Goal: Task Accomplishment & Management: Use online tool/utility

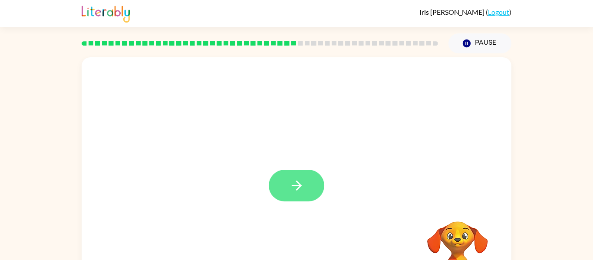
click at [306, 180] on button "button" at bounding box center [297, 186] width 56 height 32
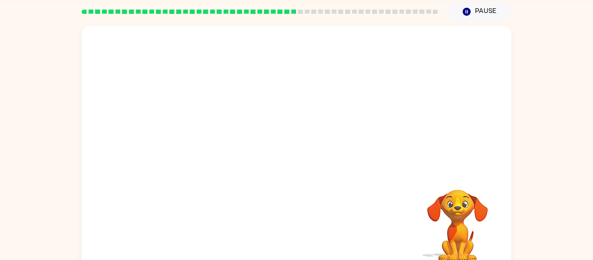
scroll to position [26, 0]
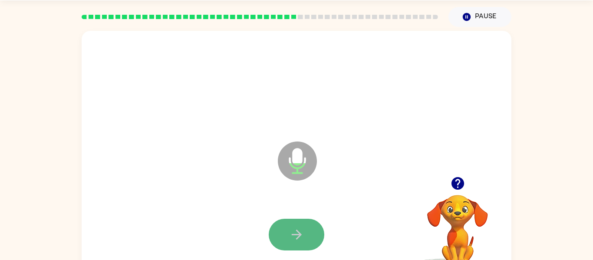
click at [291, 233] on icon "button" at bounding box center [296, 234] width 15 height 15
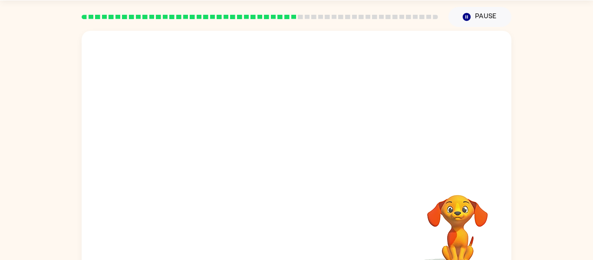
click at [368, 164] on div at bounding box center [297, 104] width 430 height 146
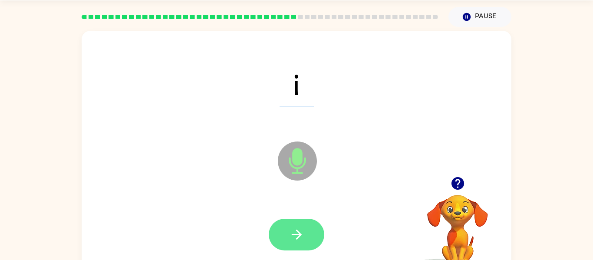
click at [291, 232] on icon "button" at bounding box center [296, 234] width 15 height 15
click at [297, 229] on icon "button" at bounding box center [296, 234] width 15 height 15
click at [286, 236] on button "button" at bounding box center [297, 235] width 56 height 32
click at [290, 242] on button "button" at bounding box center [297, 235] width 56 height 32
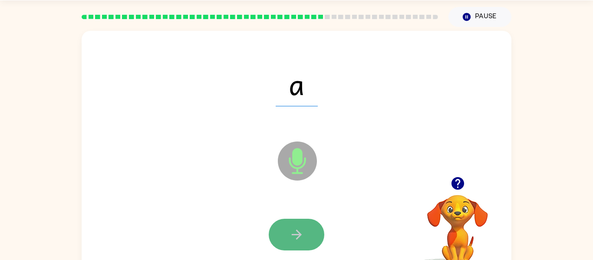
click at [280, 228] on button "button" at bounding box center [297, 235] width 56 height 32
click at [282, 228] on button "button" at bounding box center [297, 235] width 56 height 32
click at [282, 229] on button "button" at bounding box center [297, 235] width 56 height 32
click at [282, 236] on button "button" at bounding box center [297, 235] width 56 height 32
click at [300, 226] on button "button" at bounding box center [297, 235] width 56 height 32
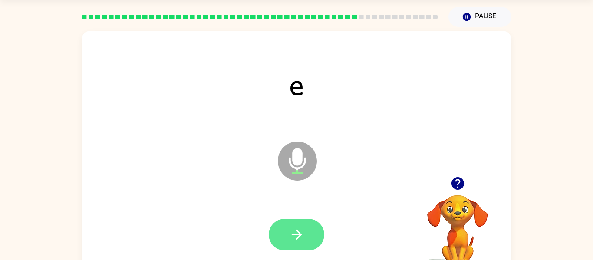
click at [292, 244] on button "button" at bounding box center [297, 235] width 56 height 32
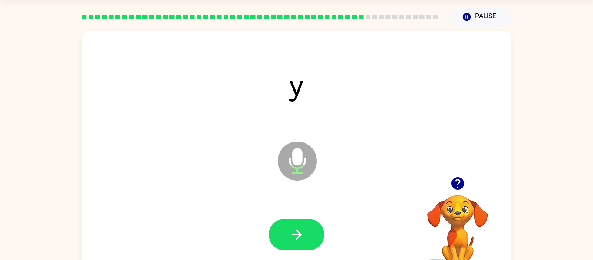
click at [292, 244] on button "button" at bounding box center [297, 235] width 56 height 32
click at [292, 244] on div at bounding box center [297, 235] width 56 height 32
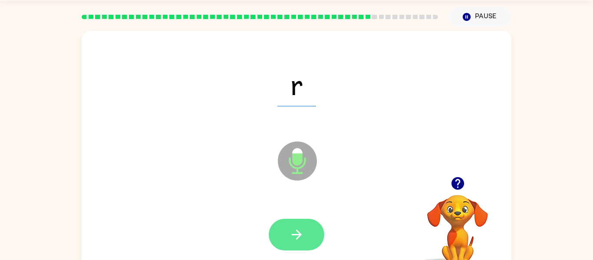
click at [294, 224] on button "button" at bounding box center [297, 235] width 56 height 32
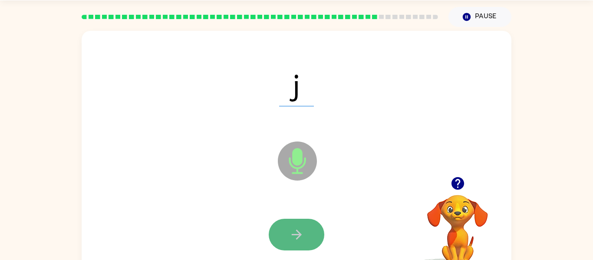
click at [289, 223] on button "button" at bounding box center [297, 235] width 56 height 32
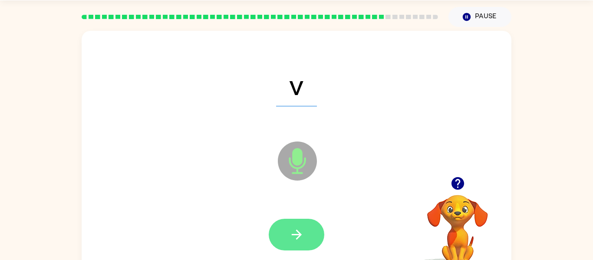
click at [299, 241] on icon "button" at bounding box center [296, 234] width 15 height 15
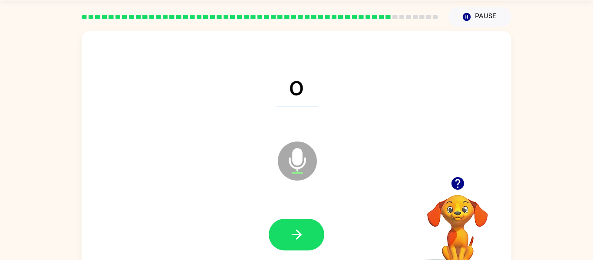
click at [299, 241] on icon "button" at bounding box center [296, 234] width 15 height 15
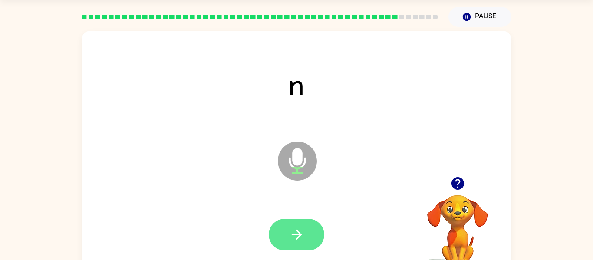
click at [299, 241] on icon "button" at bounding box center [296, 234] width 15 height 15
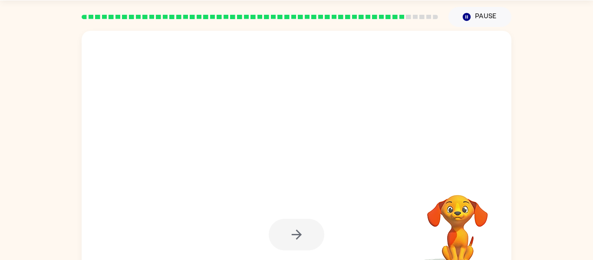
click at [299, 241] on div at bounding box center [297, 235] width 56 height 32
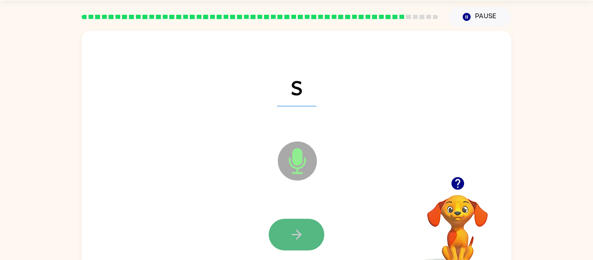
click at [299, 241] on icon "button" at bounding box center [296, 234] width 15 height 15
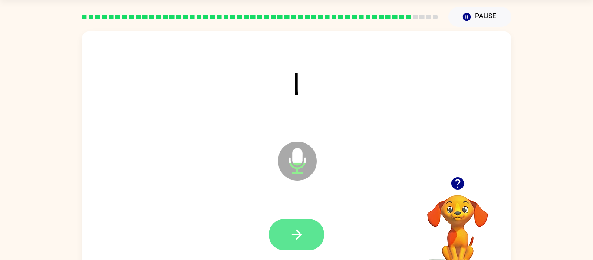
click at [290, 230] on button "button" at bounding box center [297, 235] width 56 height 32
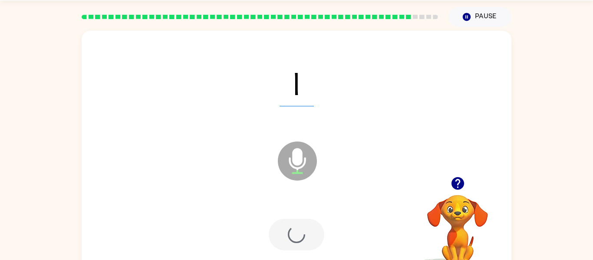
click at [289, 230] on div at bounding box center [297, 235] width 56 height 32
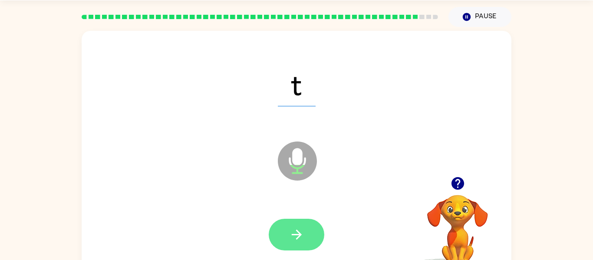
click at [279, 240] on button "button" at bounding box center [297, 235] width 56 height 32
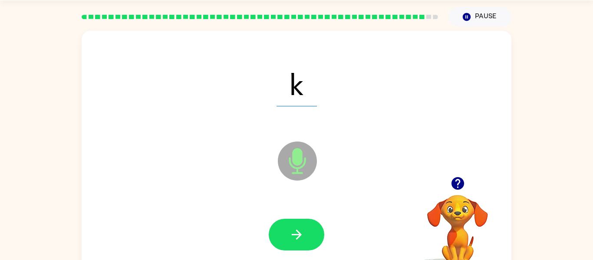
click at [288, 259] on div at bounding box center [296, 234] width 413 height 71
click at [308, 224] on button "button" at bounding box center [297, 235] width 56 height 32
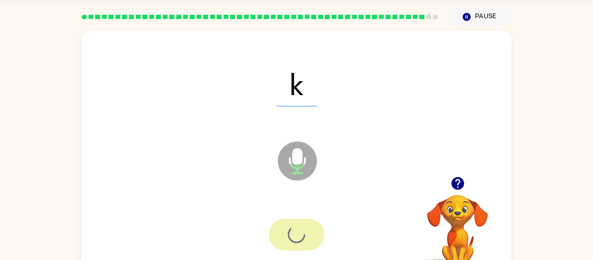
click at [308, 224] on div at bounding box center [297, 235] width 56 height 32
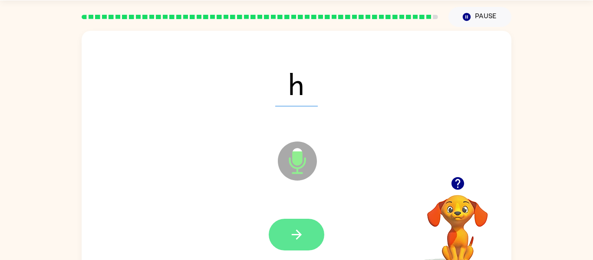
click at [280, 223] on button "button" at bounding box center [297, 235] width 56 height 32
